Goal: Information Seeking & Learning: Learn about a topic

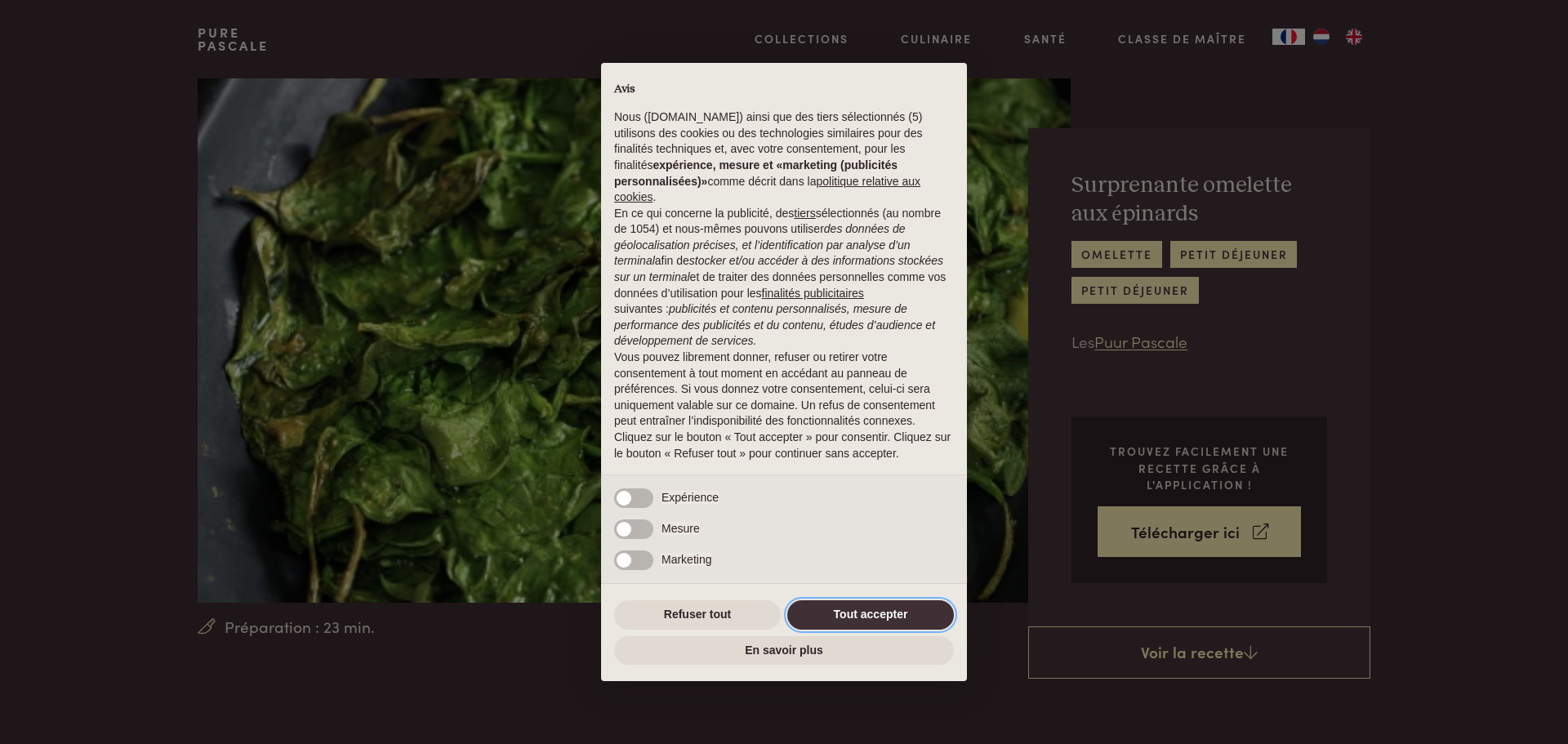
click at [891, 609] on button "Tout accepter" at bounding box center [871, 615] width 166 height 30
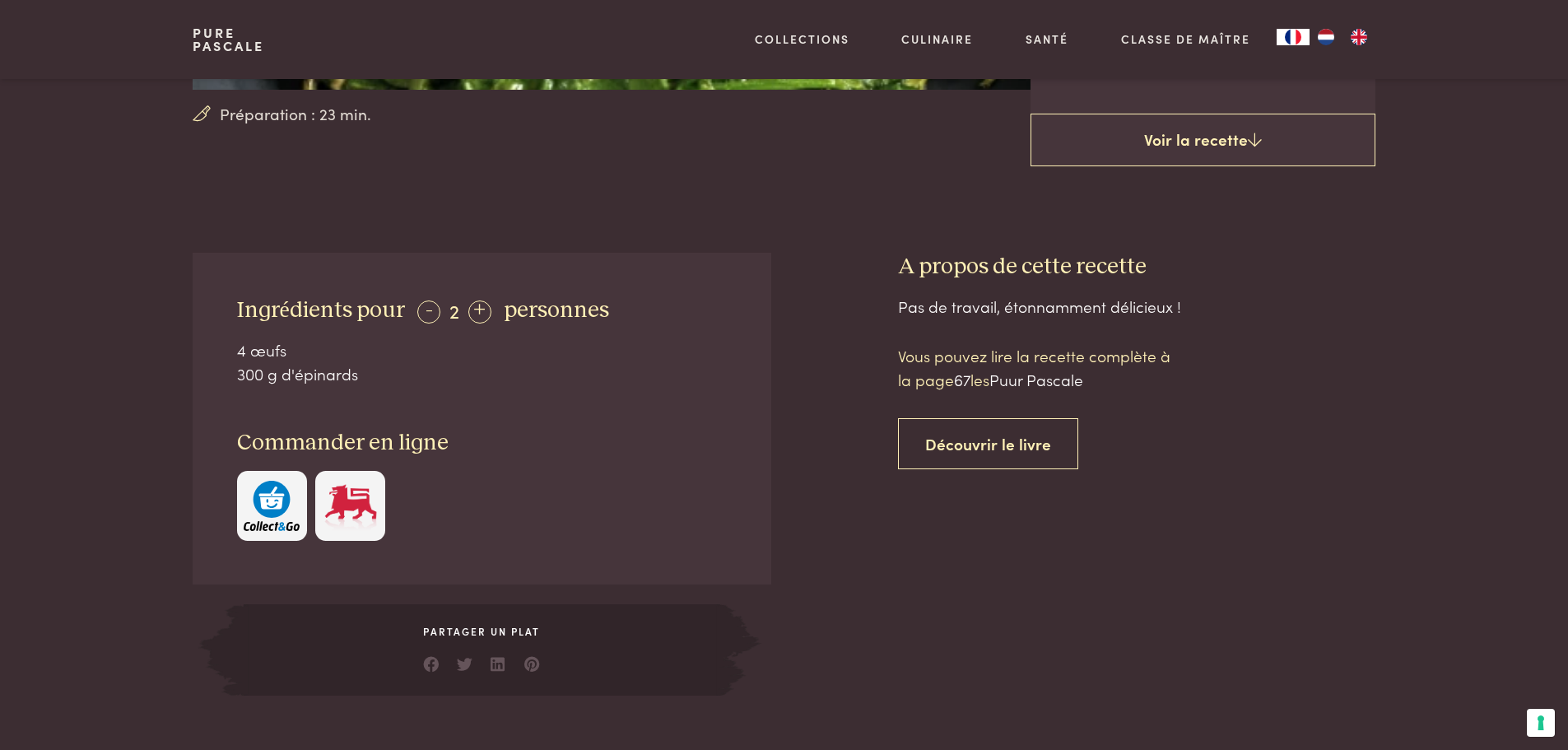
scroll to position [576, 0]
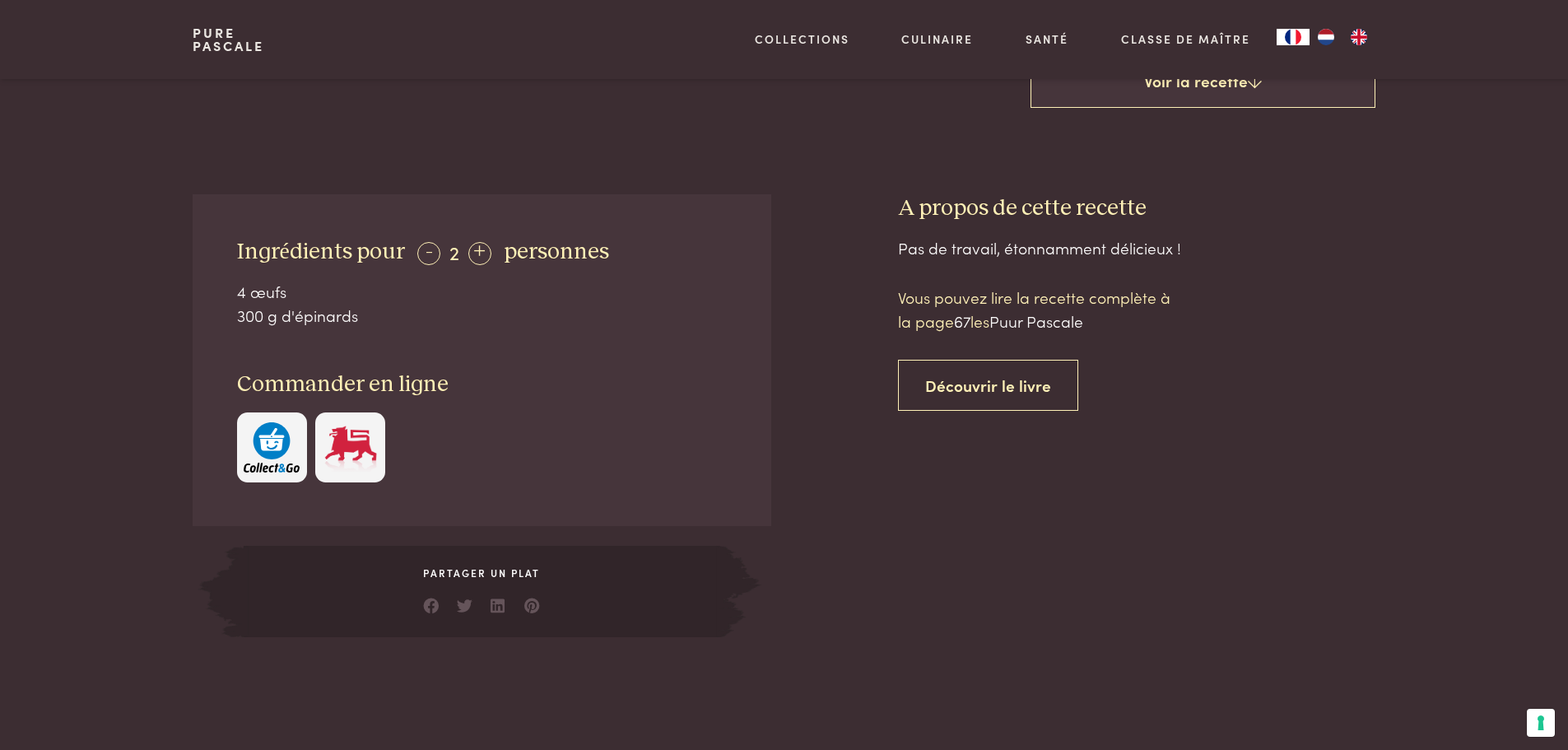
click at [412, 241] on div "- 2 + personnes" at bounding box center [509, 252] width 201 height 29
click at [419, 253] on div "-" at bounding box center [428, 253] width 23 height 23
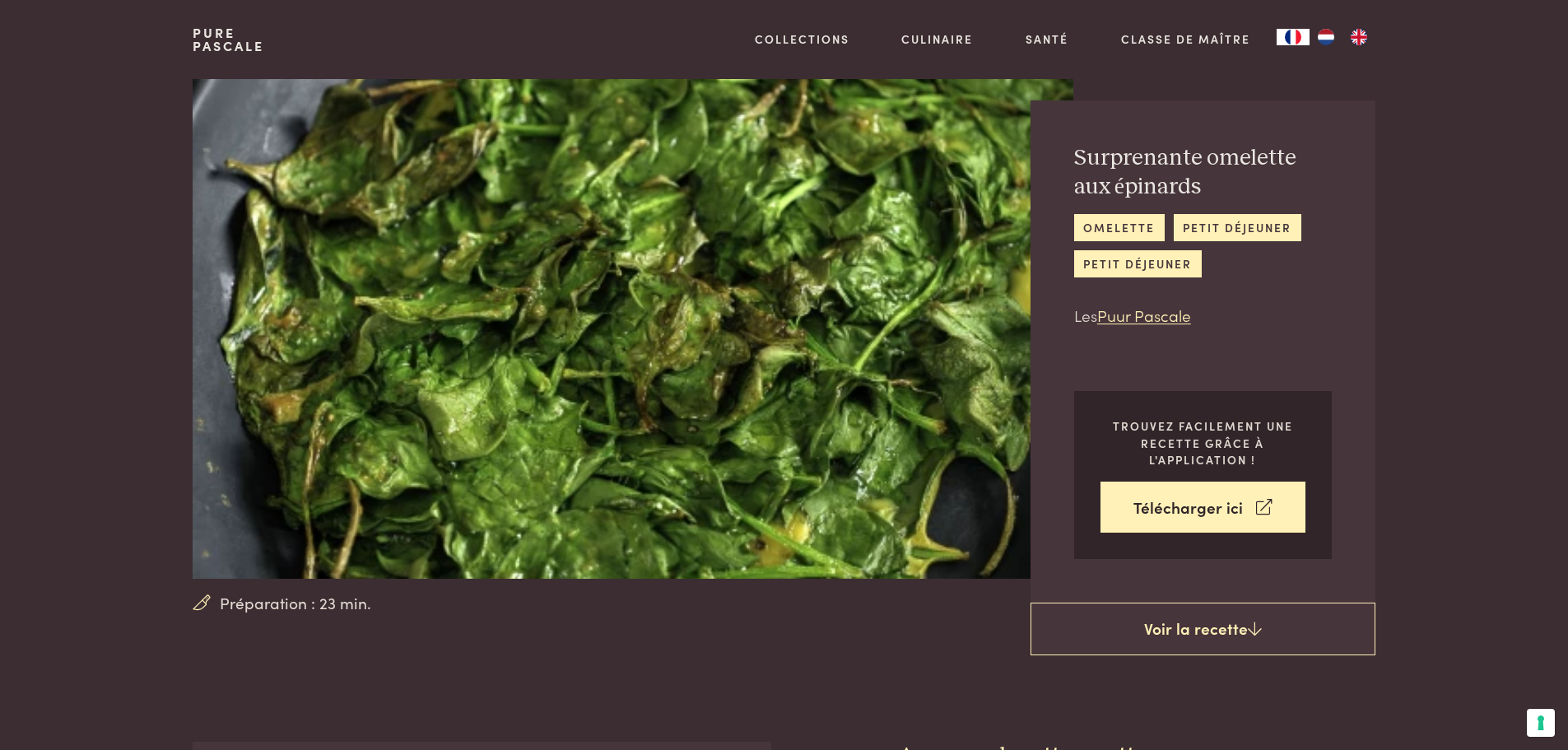
scroll to position [0, 0]
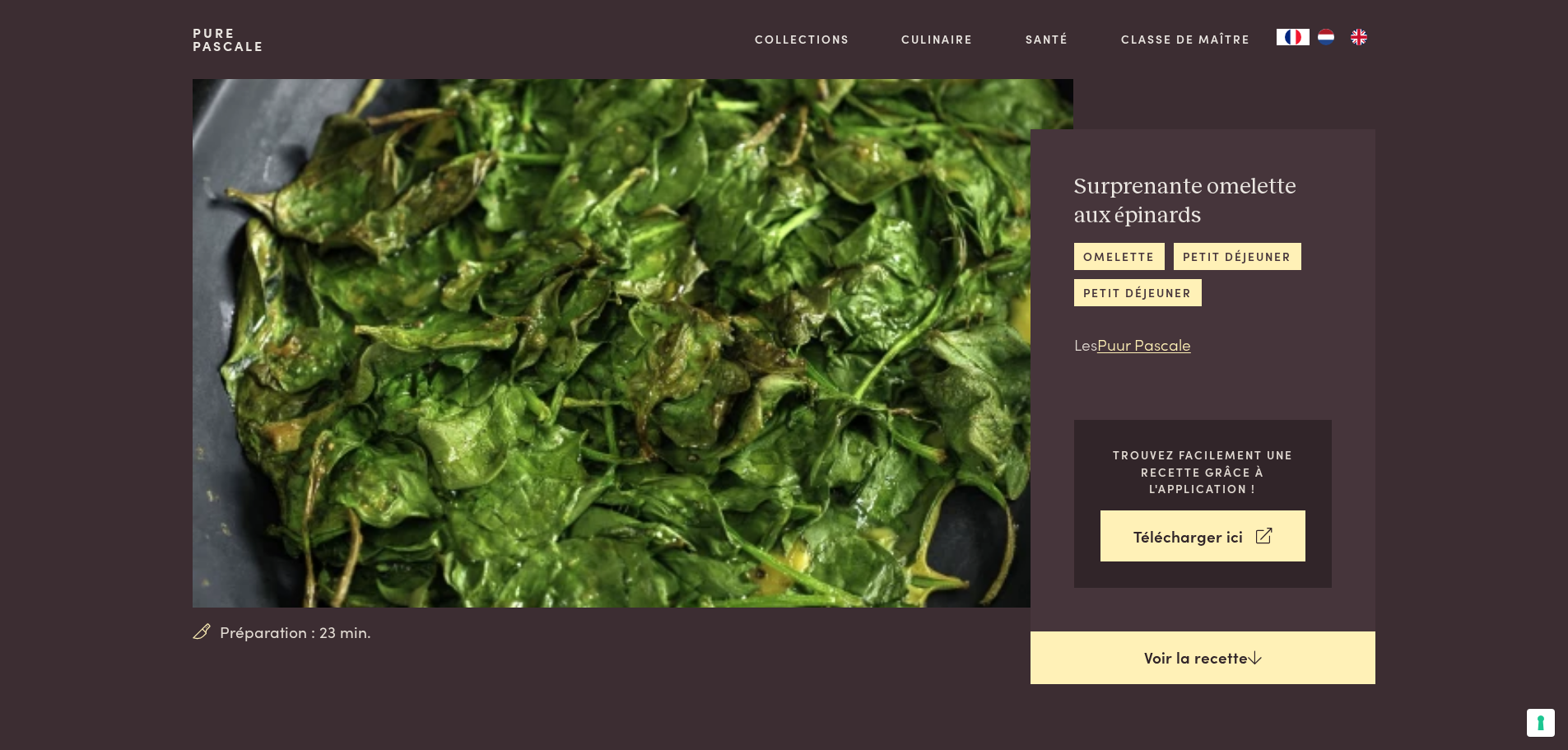
click at [1256, 638] on link "Voir la recette" at bounding box center [1202, 658] width 345 height 53
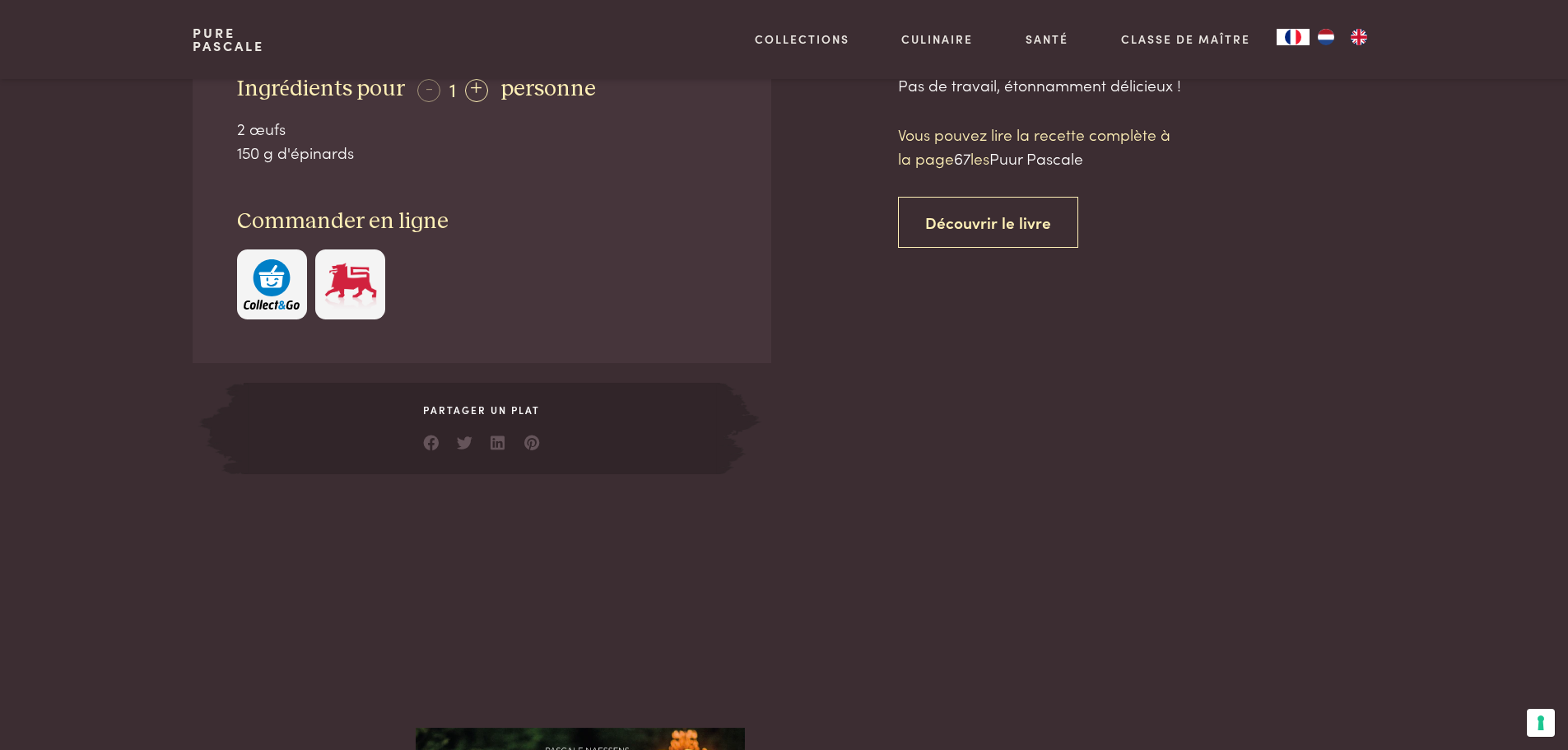
scroll to position [770, 0]
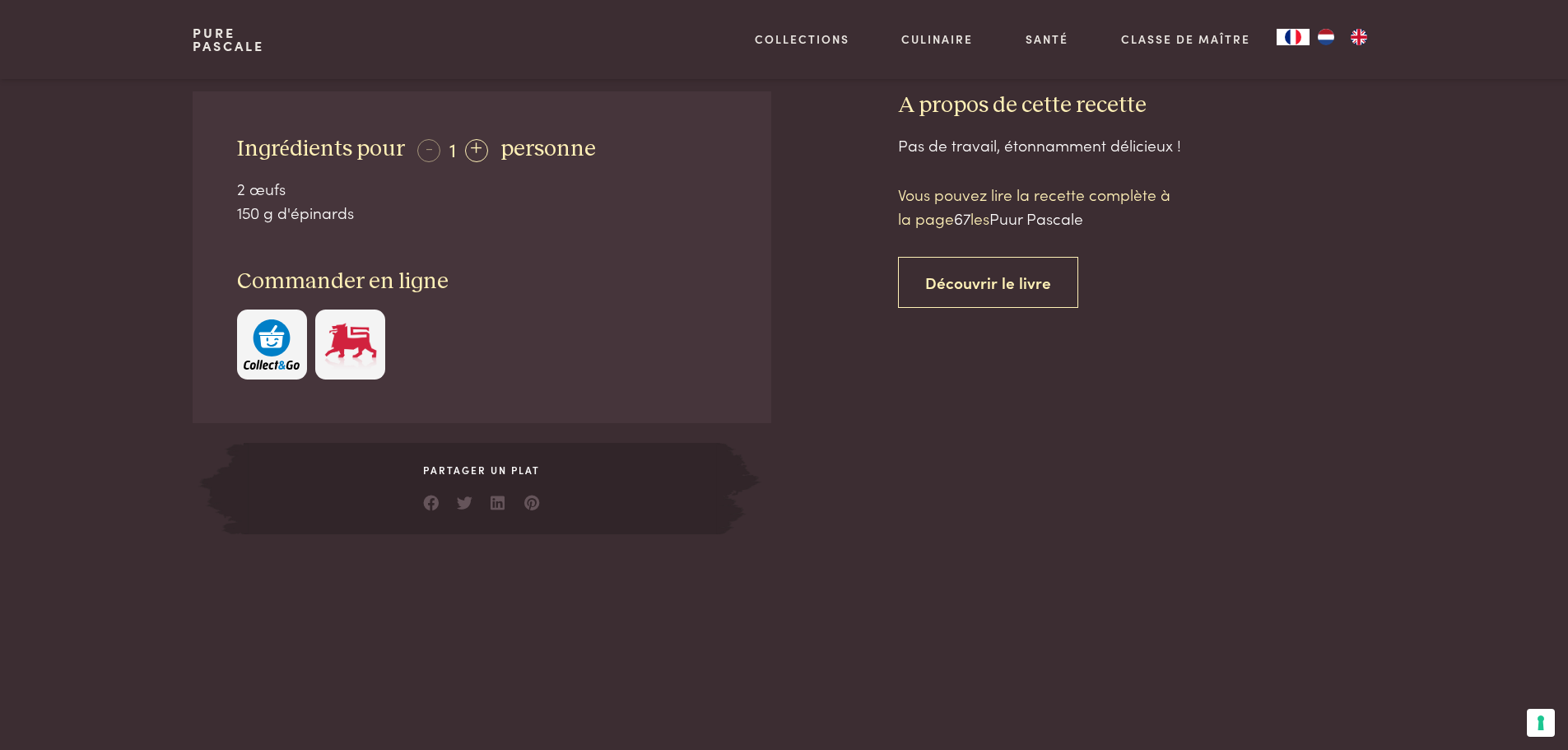
scroll to position [605, 0]
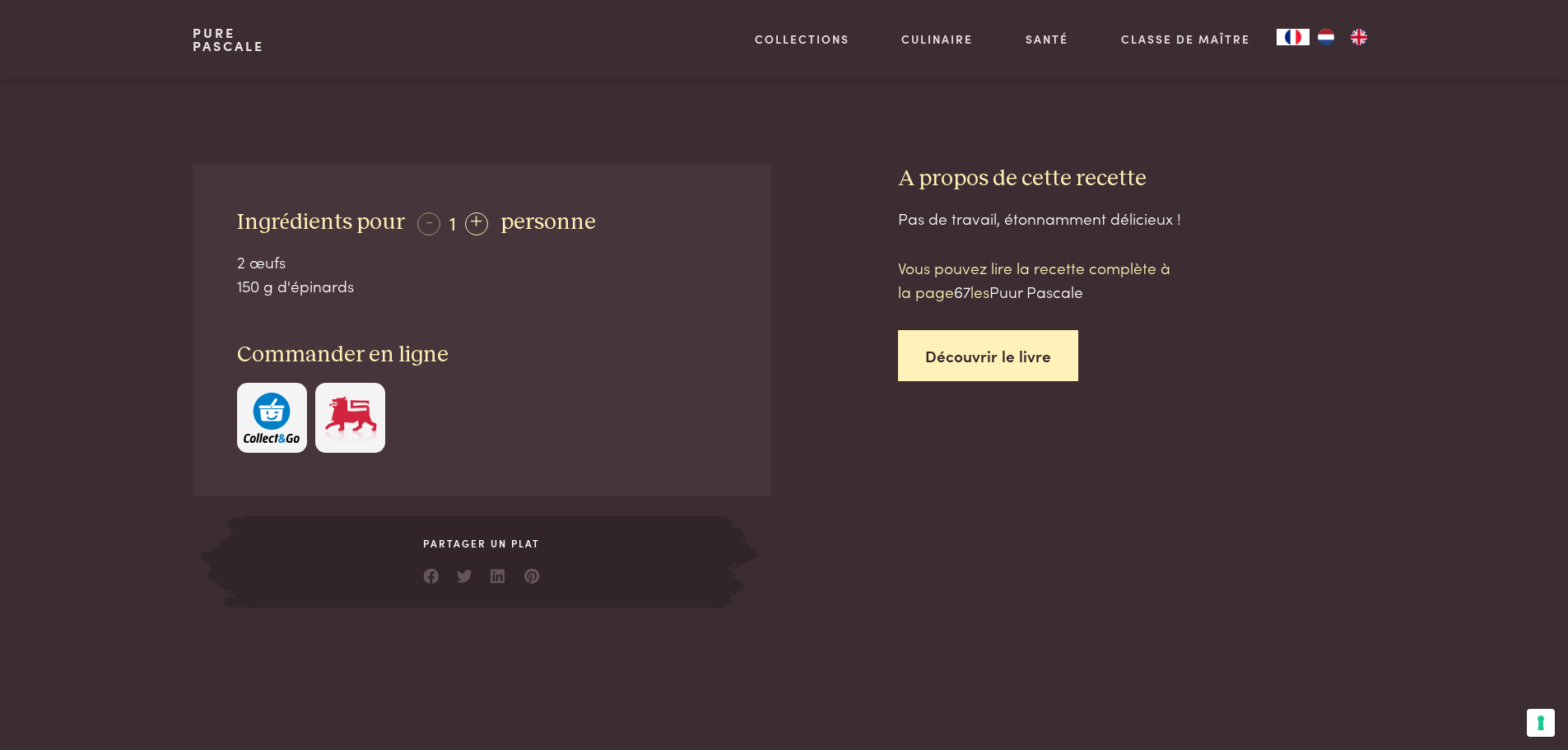
click at [996, 351] on link "Découvrir le livre" at bounding box center [987, 356] width 180 height 52
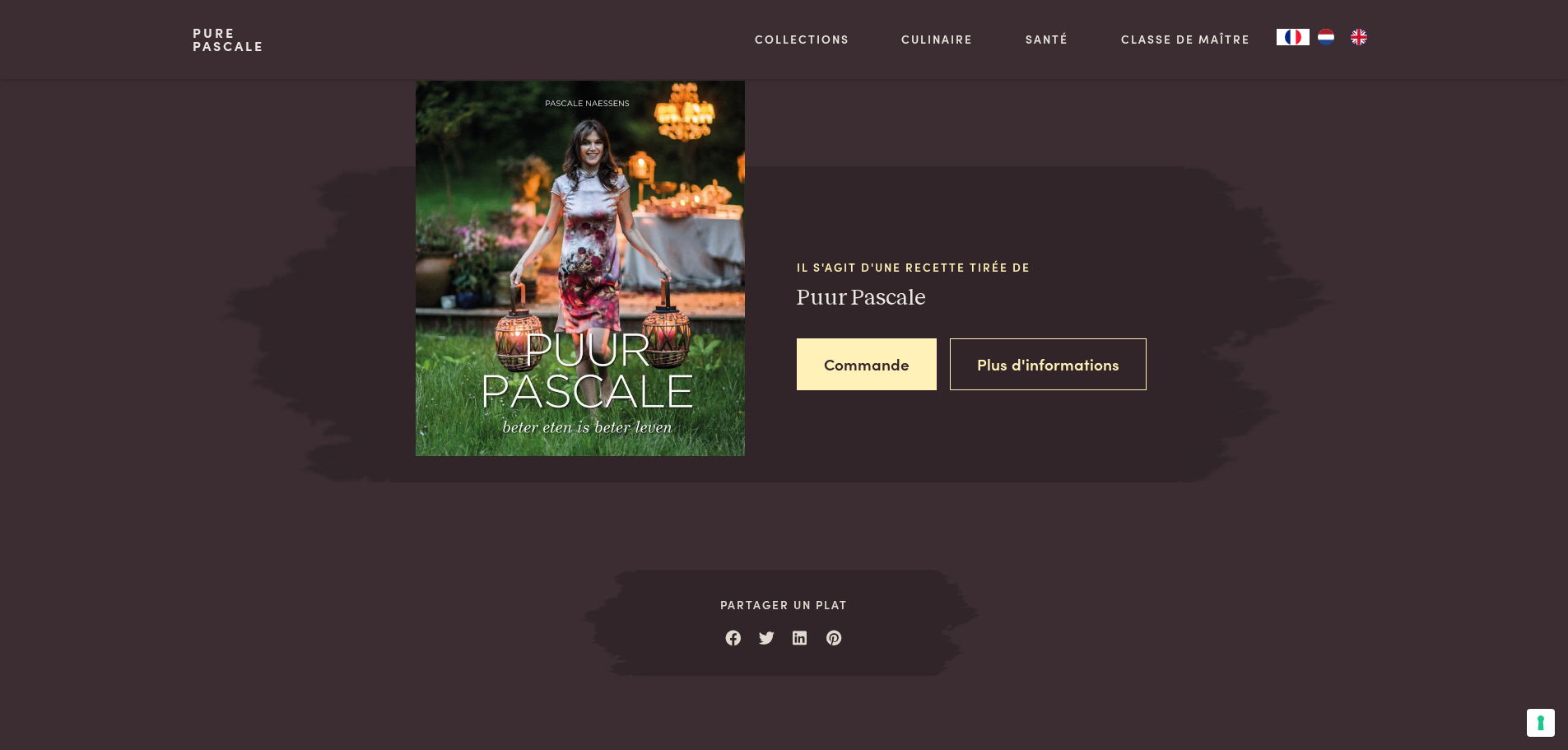
scroll to position [1387, 0]
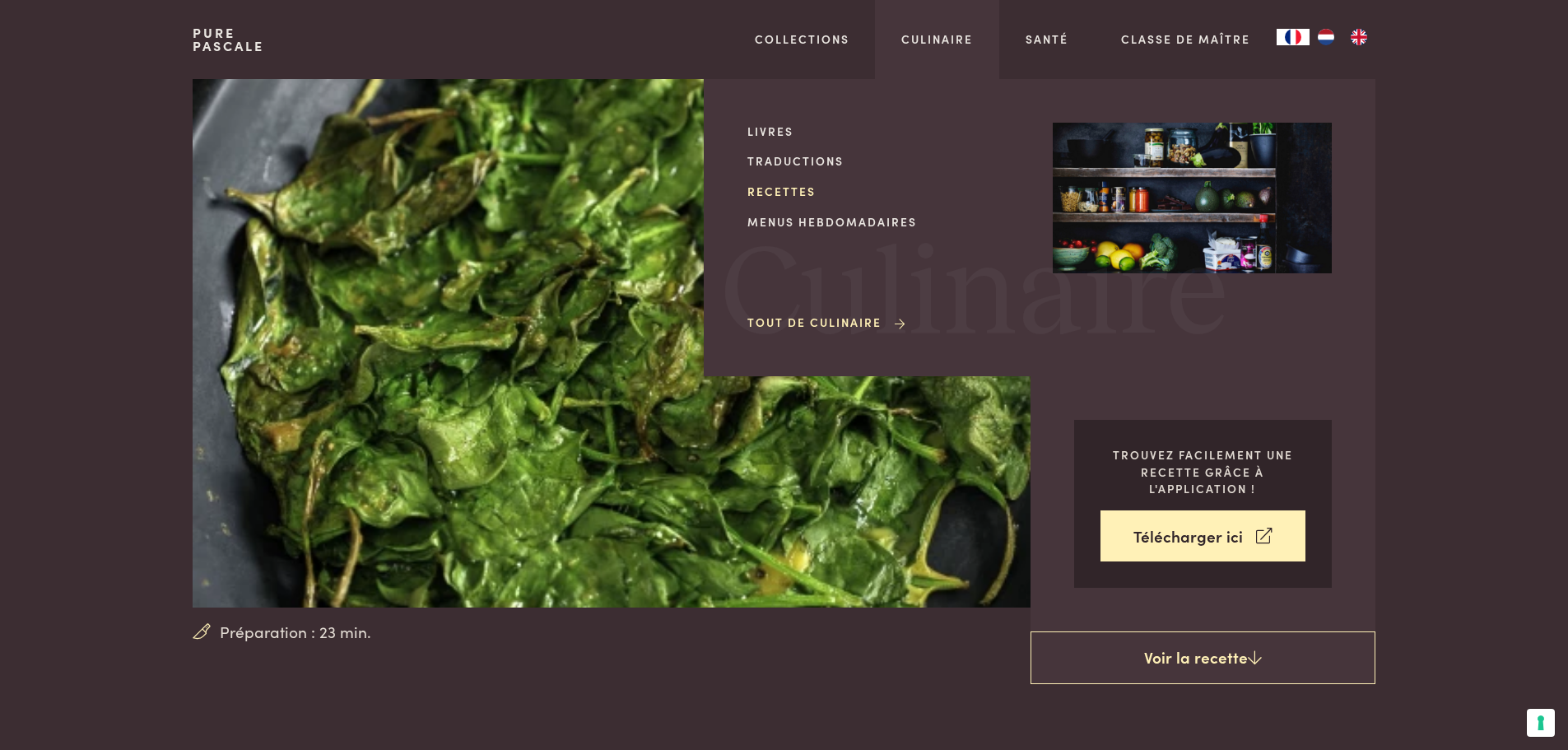
click at [790, 191] on link "Recettes" at bounding box center [886, 191] width 279 height 17
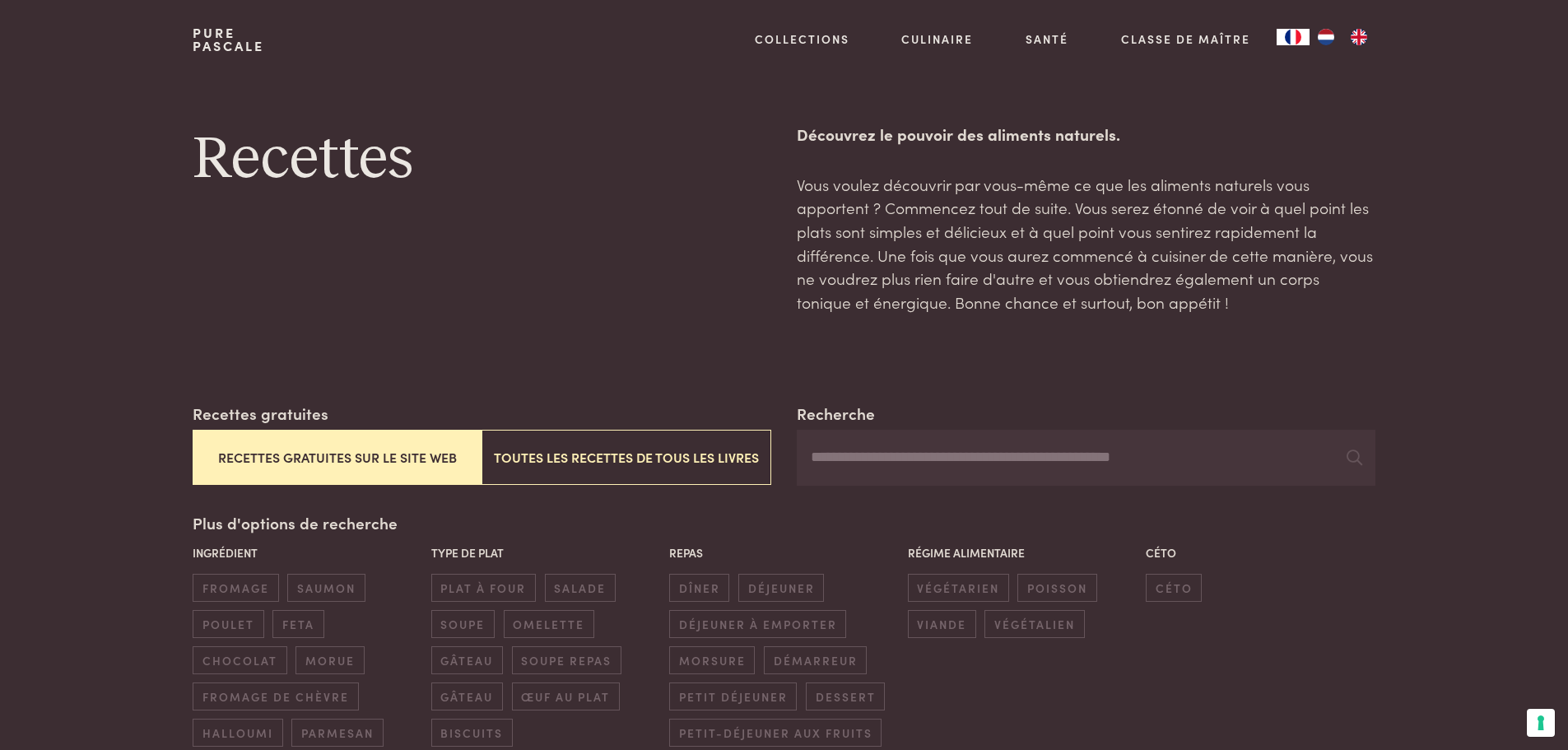
click at [397, 451] on button "Recettes gratuites sur le site web" at bounding box center [337, 457] width 288 height 56
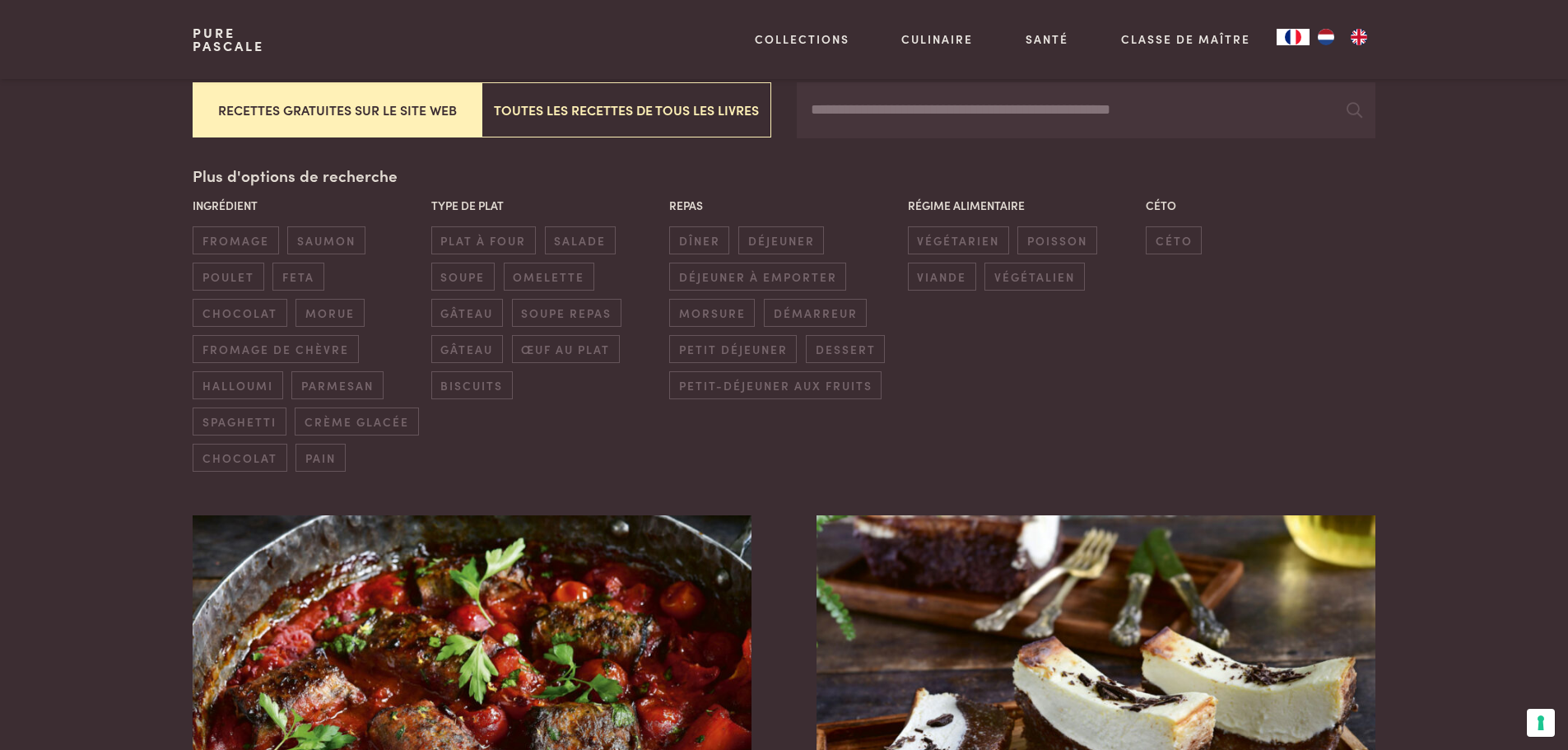
scroll to position [366, 0]
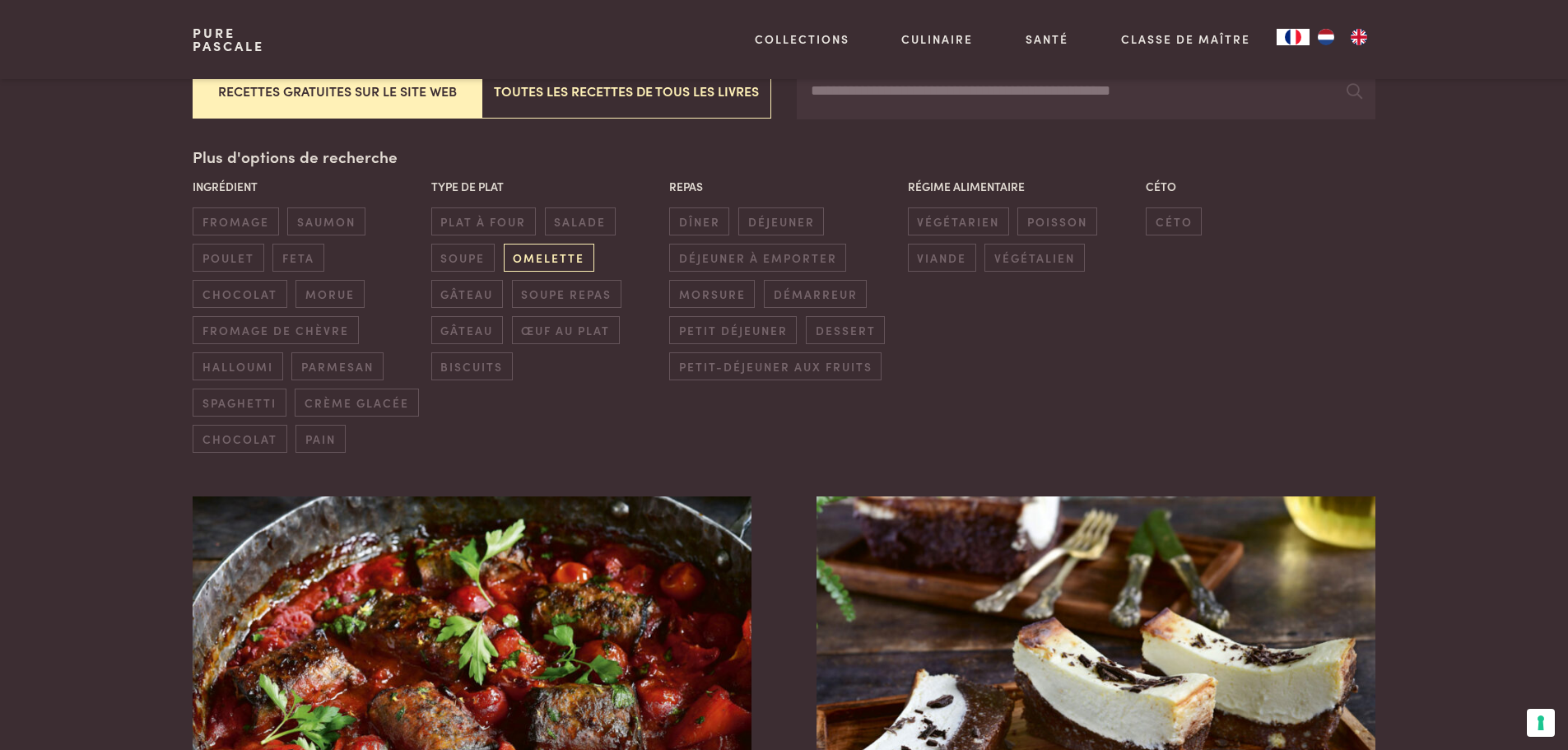
click at [554, 267] on span "omelette" at bounding box center [548, 258] width 90 height 27
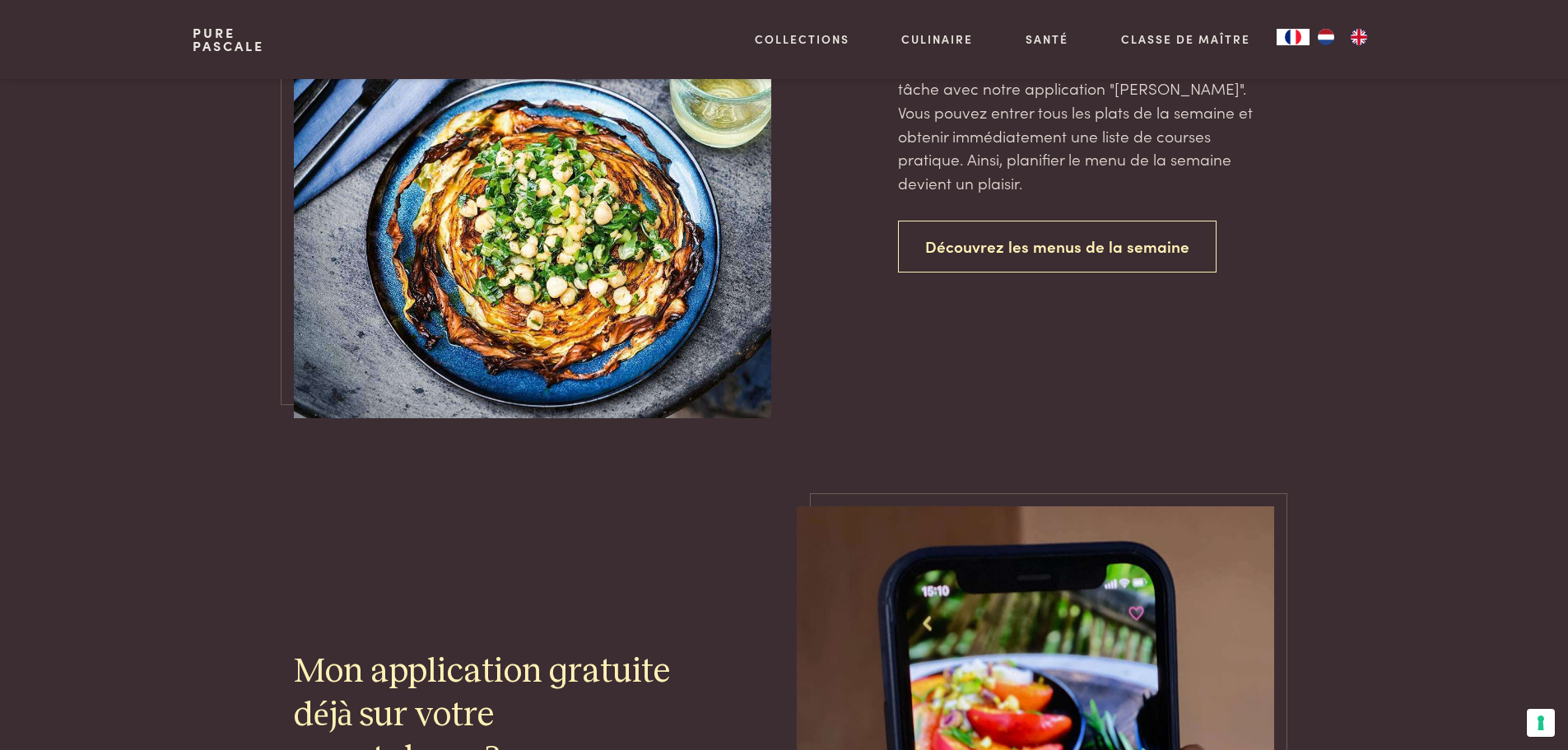
scroll to position [1718, 0]
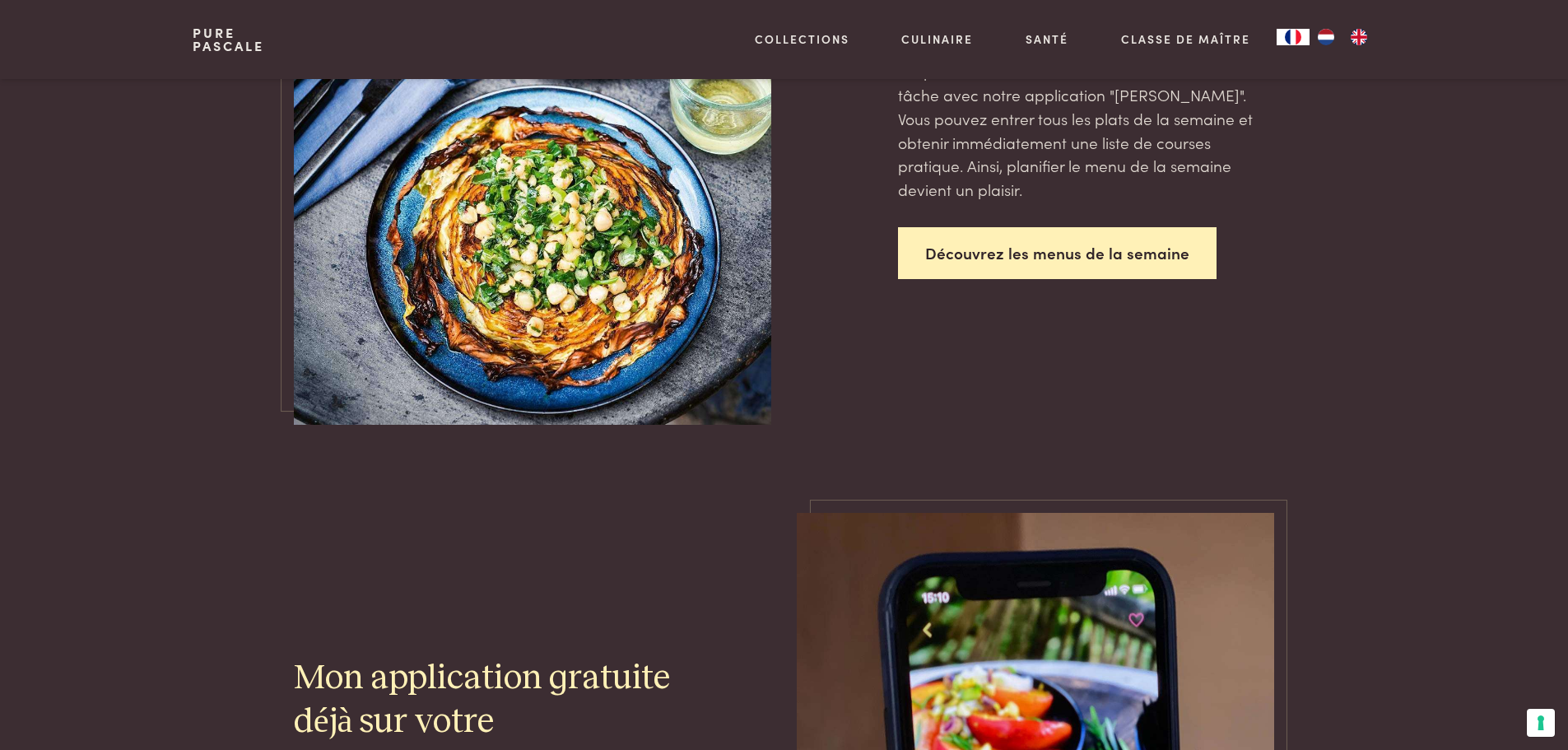
click at [1133, 253] on link "Découvrez les menus de la semaine" at bounding box center [1057, 253] width 319 height 52
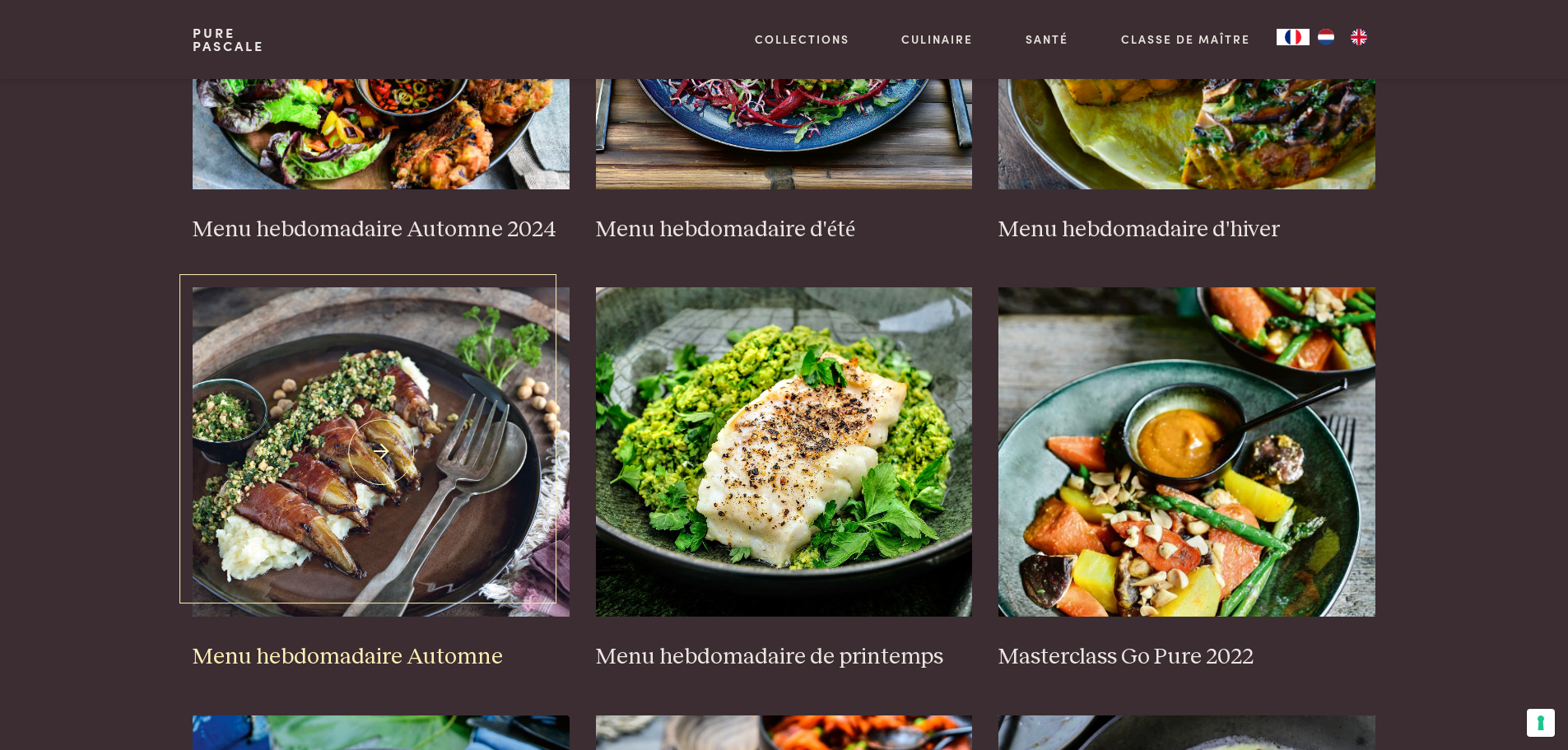
scroll to position [576, 0]
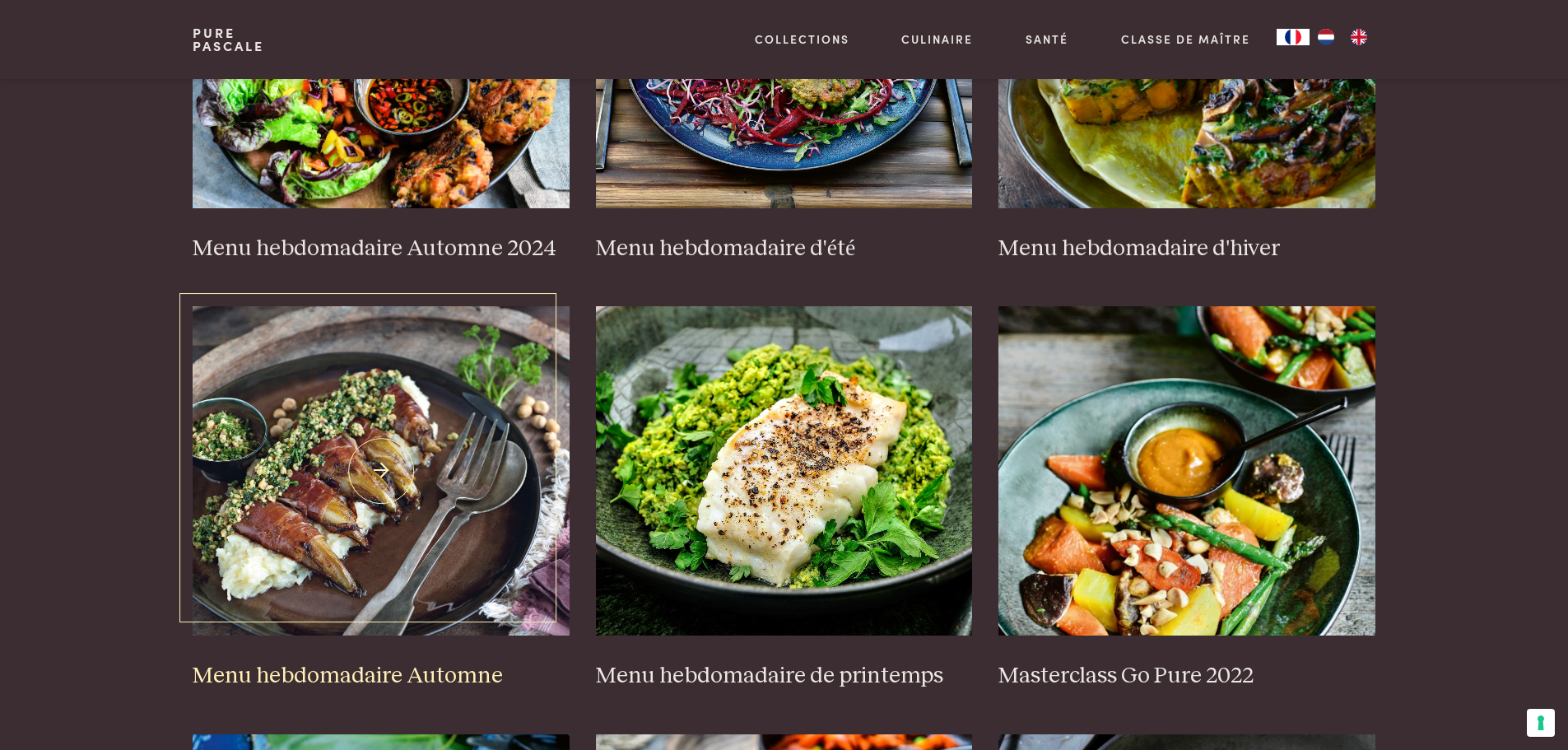
click at [436, 384] on img at bounding box center [381, 471] width 377 height 329
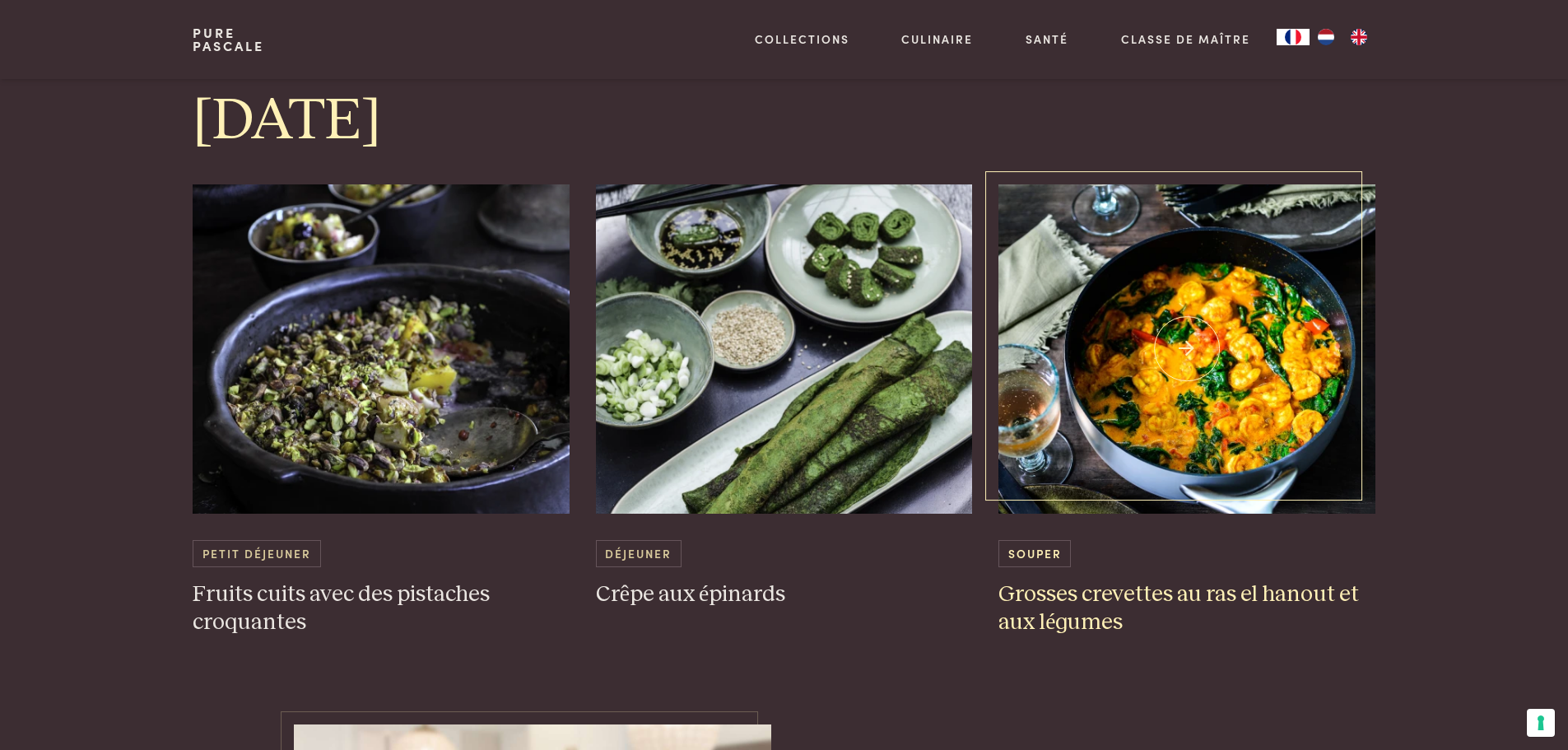
scroll to position [4856, 0]
